Goal: Navigation & Orientation: Find specific page/section

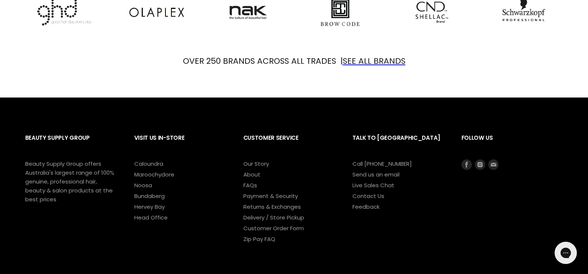
scroll to position [927, 0]
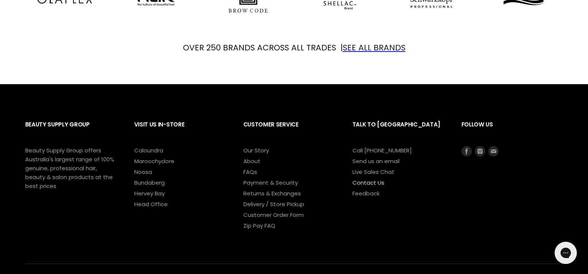
click at [374, 184] on link "Contact Us" at bounding box center [368, 183] width 32 height 8
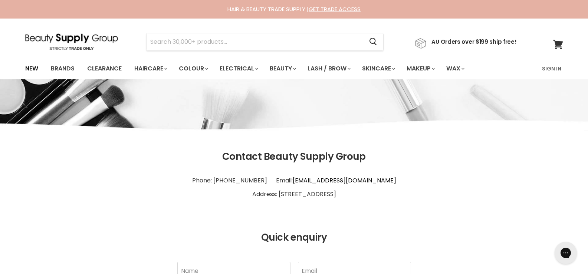
click at [28, 71] on link "New" at bounding box center [32, 69] width 24 height 16
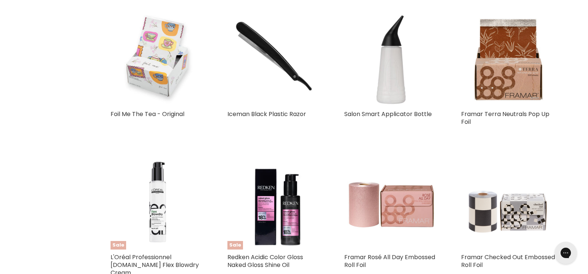
select select "created-descending"
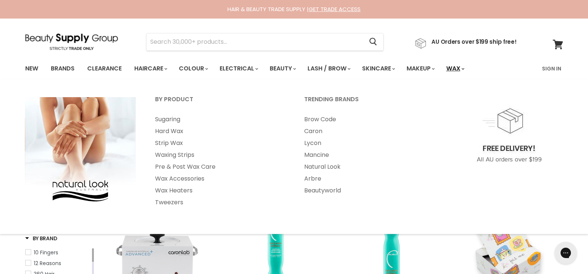
click at [469, 67] on link "Wax" at bounding box center [454, 69] width 28 height 16
click at [469, 68] on link "Wax" at bounding box center [454, 69] width 28 height 16
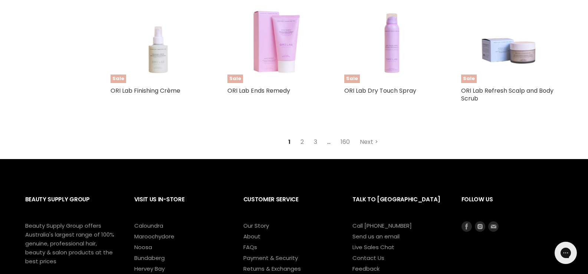
scroll to position [1916, 0]
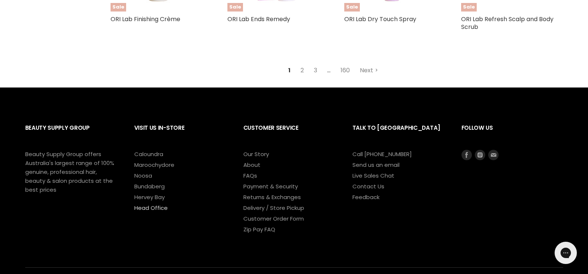
click at [144, 204] on link "Head Office" at bounding box center [150, 208] width 33 height 8
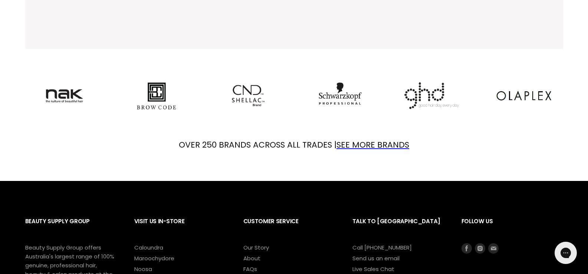
scroll to position [371, 0]
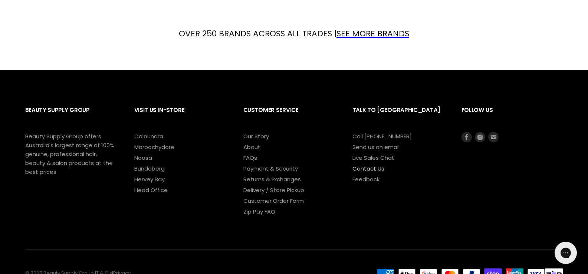
click at [372, 170] on link "Contact Us" at bounding box center [368, 169] width 32 height 8
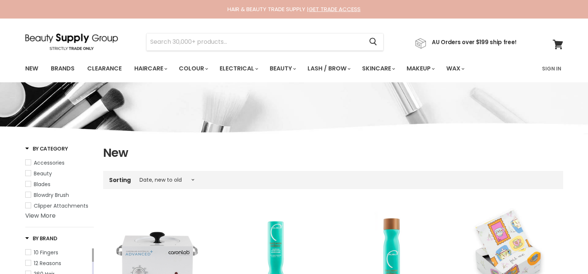
select select "created-descending"
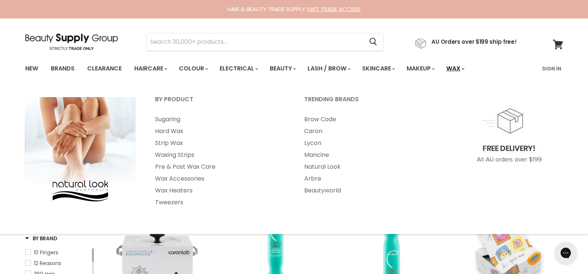
click at [469, 75] on link "Wax" at bounding box center [454, 69] width 28 height 16
click at [466, 69] on link "Wax" at bounding box center [454, 69] width 28 height 16
click at [172, 143] on link "Strip Wax" at bounding box center [220, 143] width 148 height 12
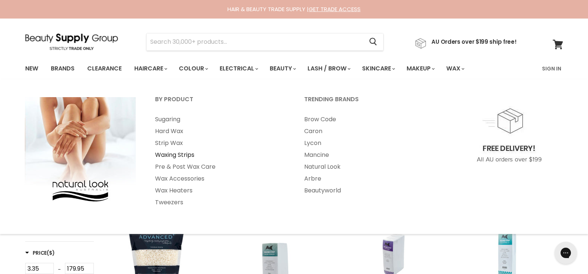
click at [189, 153] on link "Waxing Strips" at bounding box center [220, 155] width 148 height 12
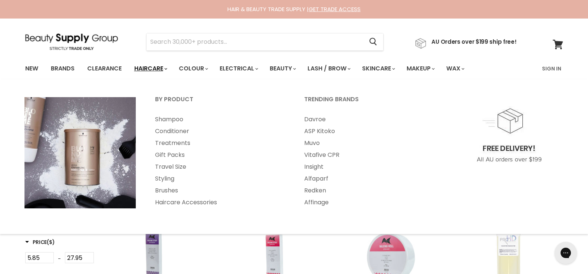
click at [139, 70] on link "Haircare" at bounding box center [150, 69] width 43 height 16
click at [141, 70] on link "Haircare" at bounding box center [150, 69] width 43 height 16
